Goal: Information Seeking & Learning: Learn about a topic

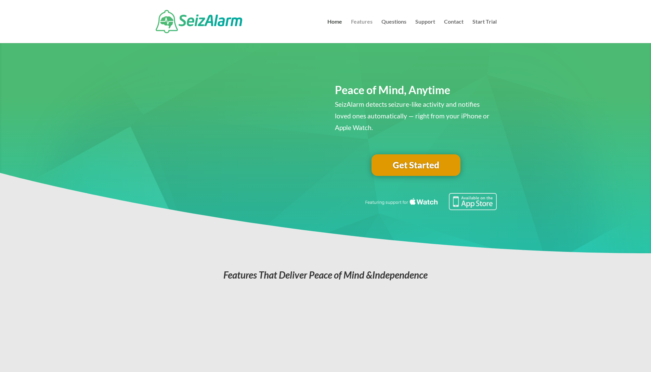
click at [362, 21] on link "Features" at bounding box center [362, 31] width 22 height 24
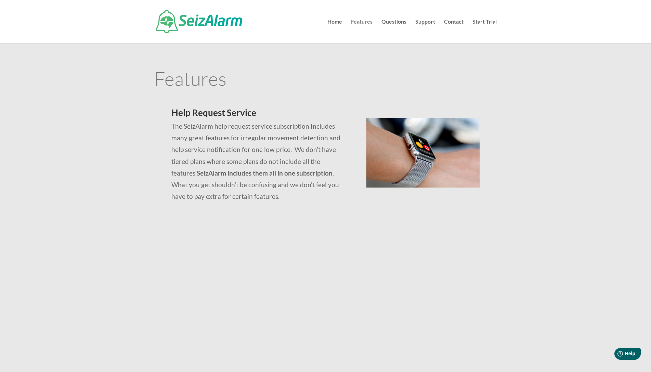
click at [366, 22] on link "Features" at bounding box center [362, 31] width 22 height 24
click at [337, 19] on link "Home" at bounding box center [335, 31] width 15 height 24
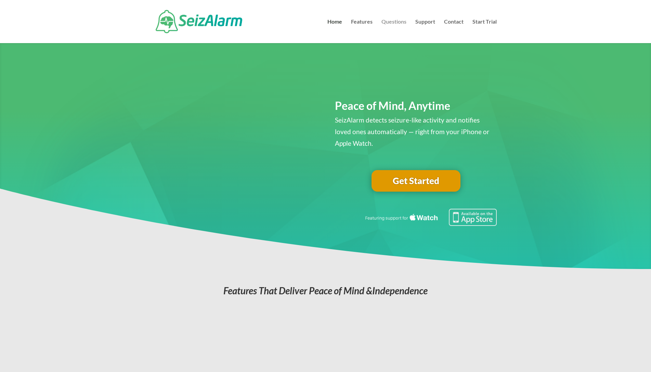
click at [397, 20] on link "Questions" at bounding box center [394, 31] width 25 height 24
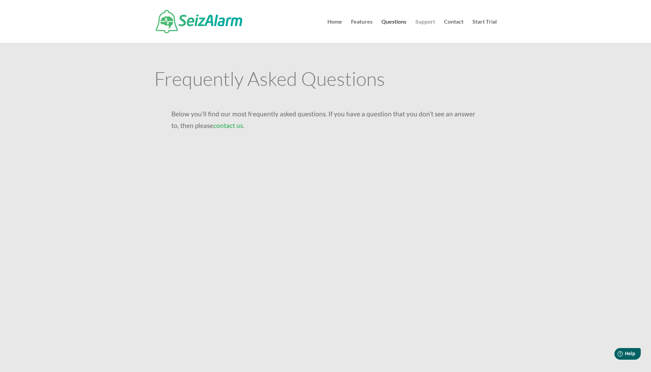
click at [423, 22] on link "Support" at bounding box center [425, 31] width 20 height 24
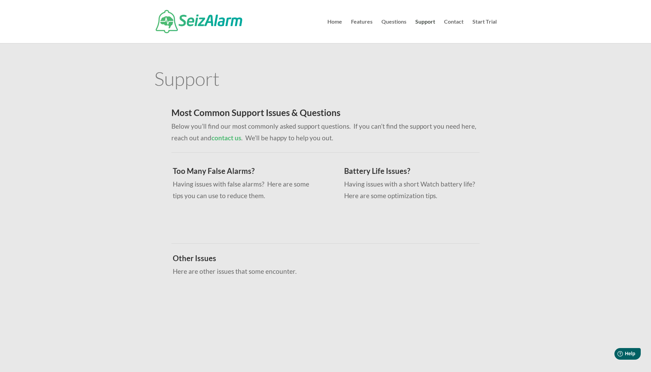
click at [205, 170] on h3 "Too Many False Alarms?" at bounding box center [244, 172] width 143 height 11
click at [193, 184] on p "Having issues with false alarms? Here are some tips you can use to reduce them." at bounding box center [244, 189] width 143 height 23
drag, startPoint x: 193, startPoint y: 185, endPoint x: 206, endPoint y: 190, distance: 13.8
click at [193, 187] on p "Having issues with false alarms? Here are some tips you can use to reduce them." at bounding box center [244, 189] width 143 height 23
click at [283, 183] on p "Having issues with false alarms? Here are some tips you can use to reduce them." at bounding box center [244, 189] width 143 height 23
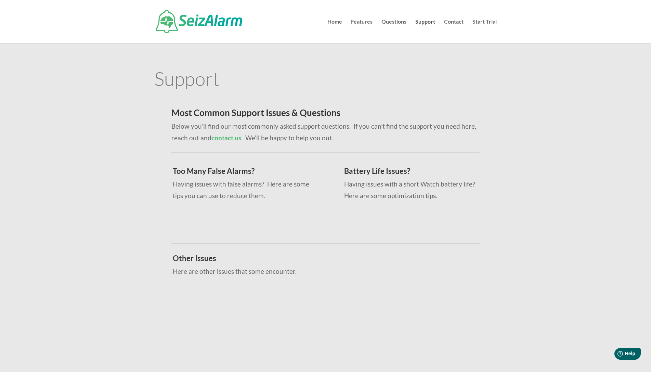
click at [250, 195] on p "Having issues with false alarms? Here are some tips you can use to reduce them." at bounding box center [244, 189] width 143 height 23
click at [183, 193] on p "Having issues with false alarms? Here are some tips you can use to reduce them." at bounding box center [244, 189] width 143 height 23
drag, startPoint x: 186, startPoint y: 176, endPoint x: 200, endPoint y: 173, distance: 14.7
click at [188, 176] on h3 "Too Many False Alarms?" at bounding box center [244, 172] width 143 height 11
click at [358, 174] on h3 "Battery Life Issues?" at bounding box center [415, 172] width 143 height 11
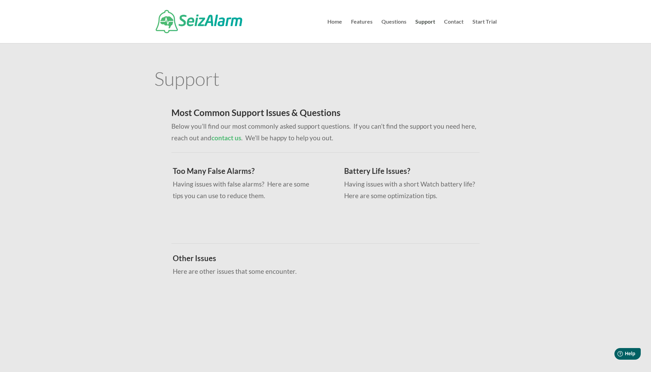
click at [359, 183] on p "Having issues with a short Watch battery life? Here are some optimization tips." at bounding box center [415, 189] width 143 height 23
click at [368, 196] on p "Having issues with a short Watch battery life? Here are some optimization tips." at bounding box center [415, 189] width 143 height 23
click at [479, 18] on div "Home Features Questions Support Contact Start Trial Select Page Home Features Q…" at bounding box center [325, 21] width 343 height 43
click at [479, 21] on link "Start Trial" at bounding box center [485, 31] width 24 height 24
click at [198, 26] on img at bounding box center [199, 21] width 87 height 23
